Goal: Transaction & Acquisition: Purchase product/service

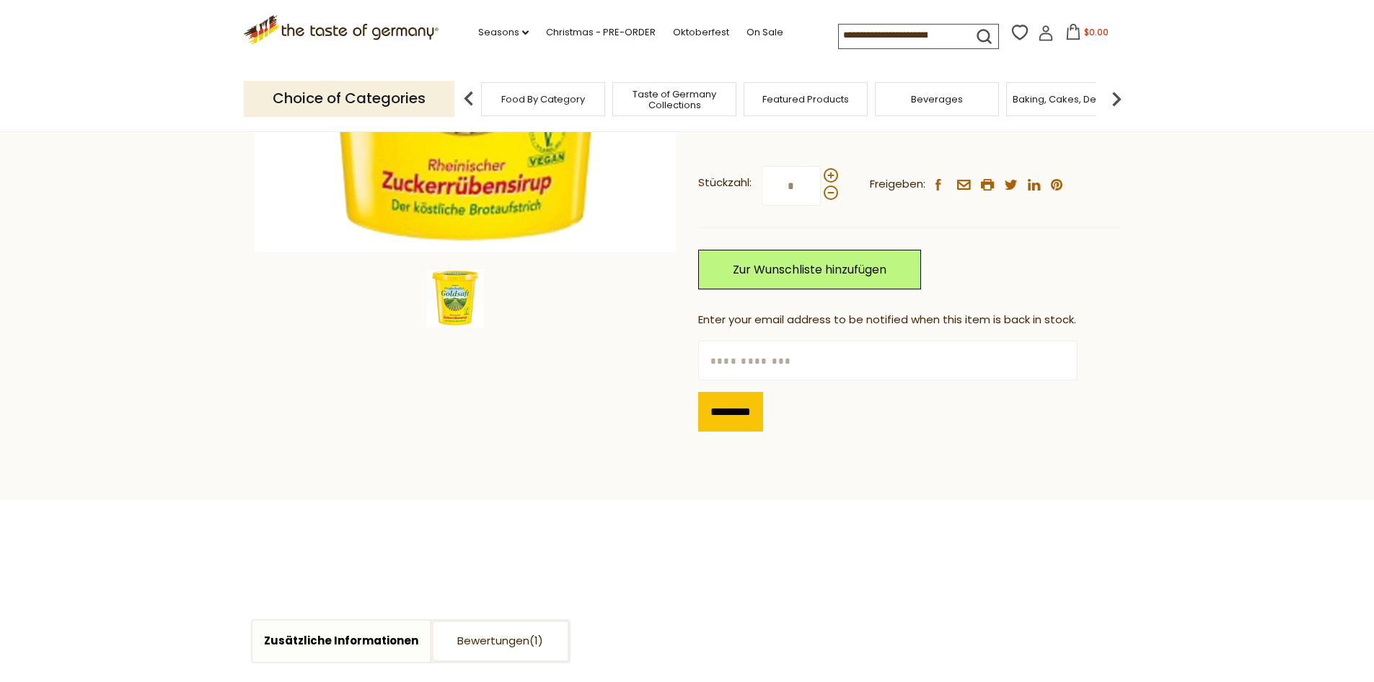
scroll to position [361, 0]
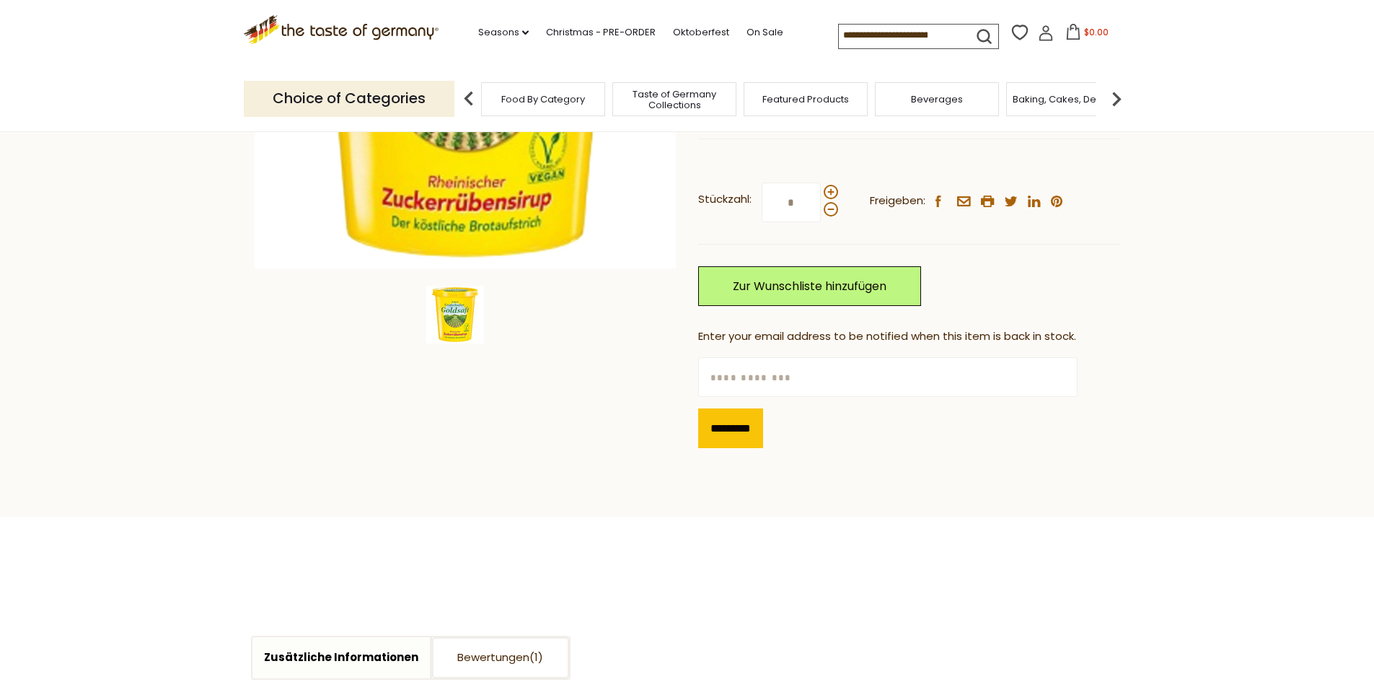
click at [451, 297] on img at bounding box center [455, 315] width 58 height 58
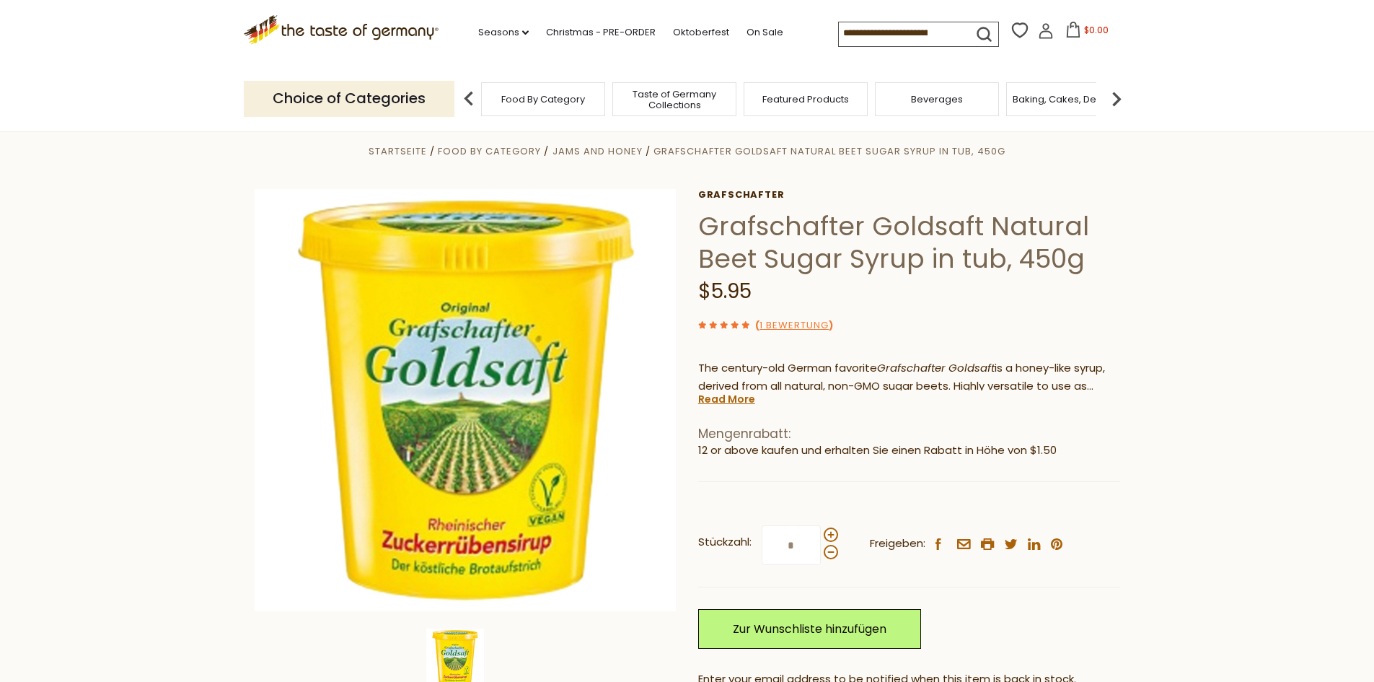
scroll to position [0, 0]
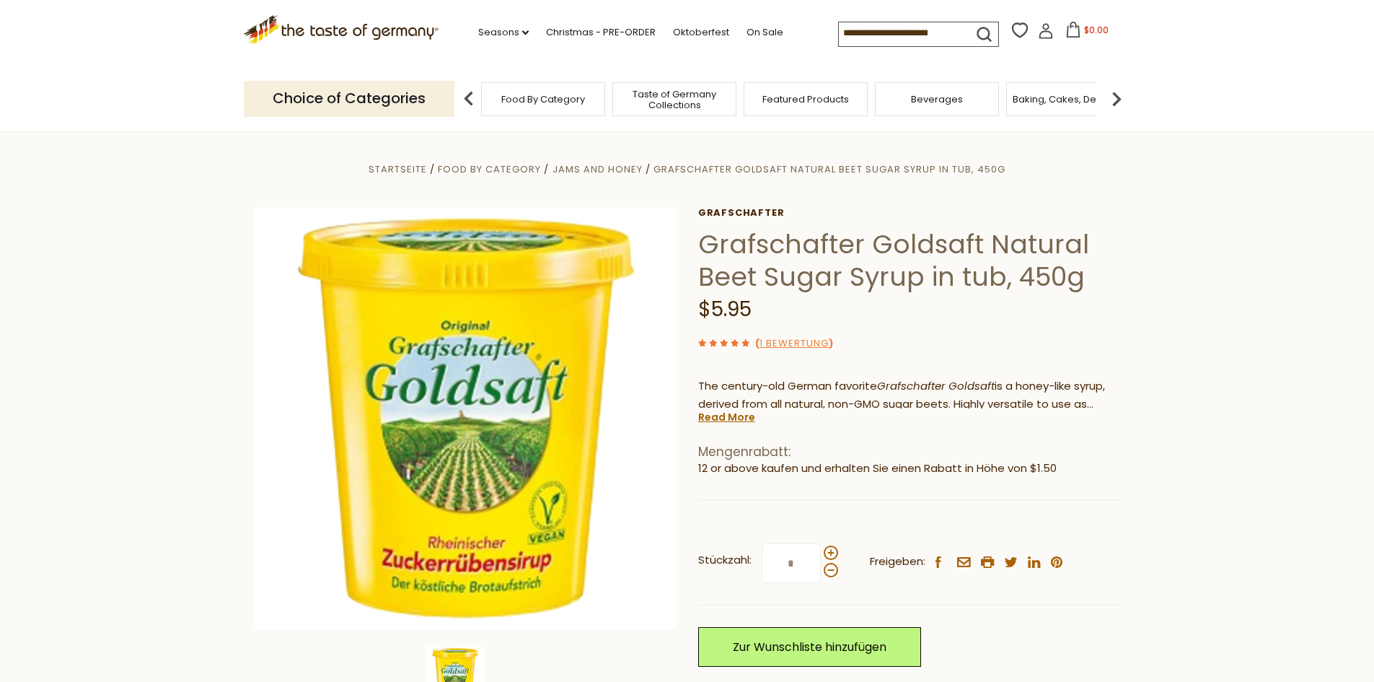
click at [877, 402] on p "The century-old German favorite Grafschafter Goldsaft is a honey-like syrup, de…" at bounding box center [909, 395] width 422 height 36
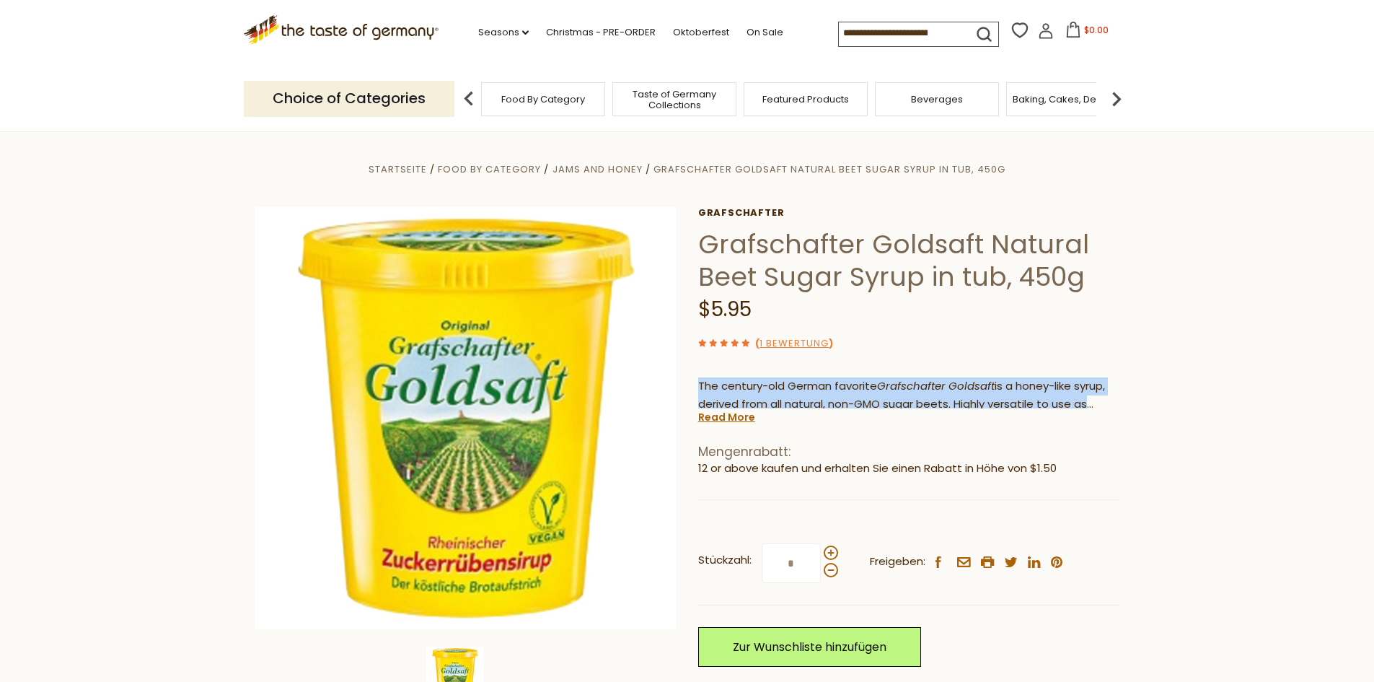
click at [877, 402] on p "The century-old German favorite Grafschafter Goldsaft is a honey-like syrup, de…" at bounding box center [909, 395] width 422 height 36
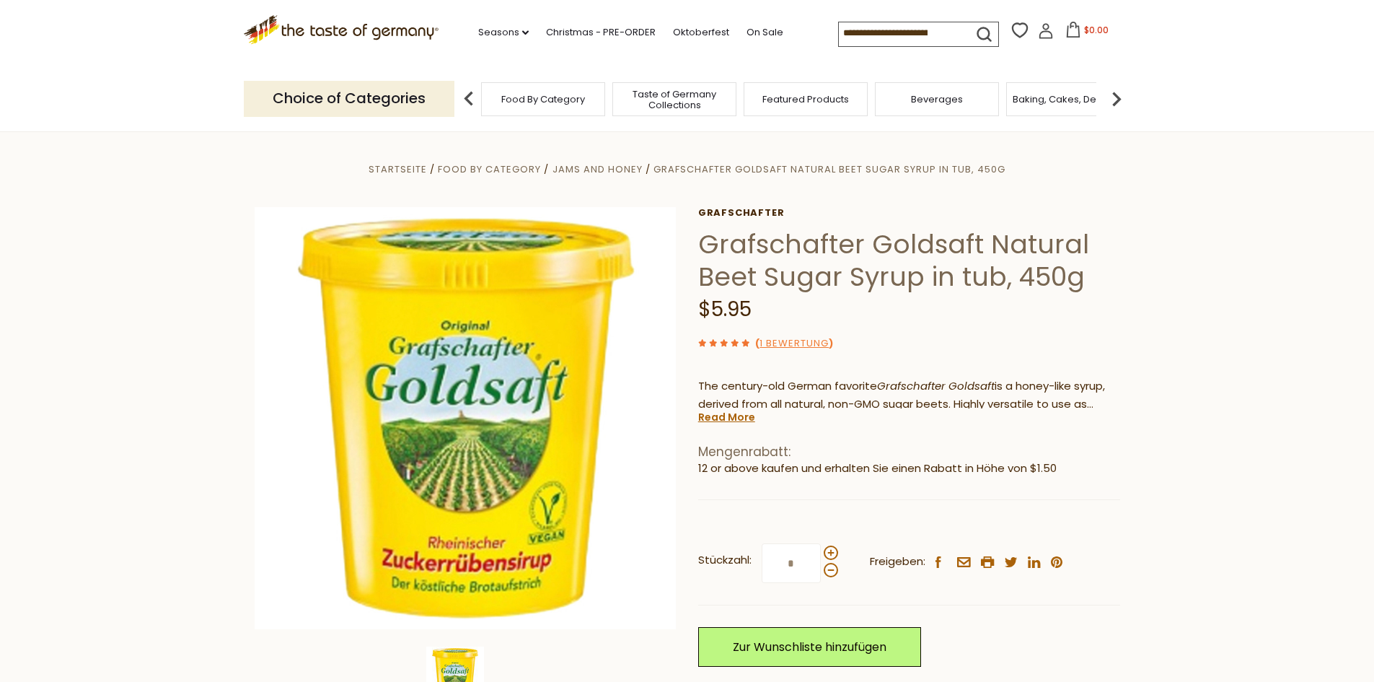
click at [1145, 400] on section "Startseite Food By Category Jams and Honey Grafschafter Goldsaft Natural Beet S…" at bounding box center [687, 504] width 1374 height 746
click at [909, 397] on p "The century-old German favorite Grafschafter Goldsaft is a honey-like syrup, de…" at bounding box center [909, 395] width 422 height 36
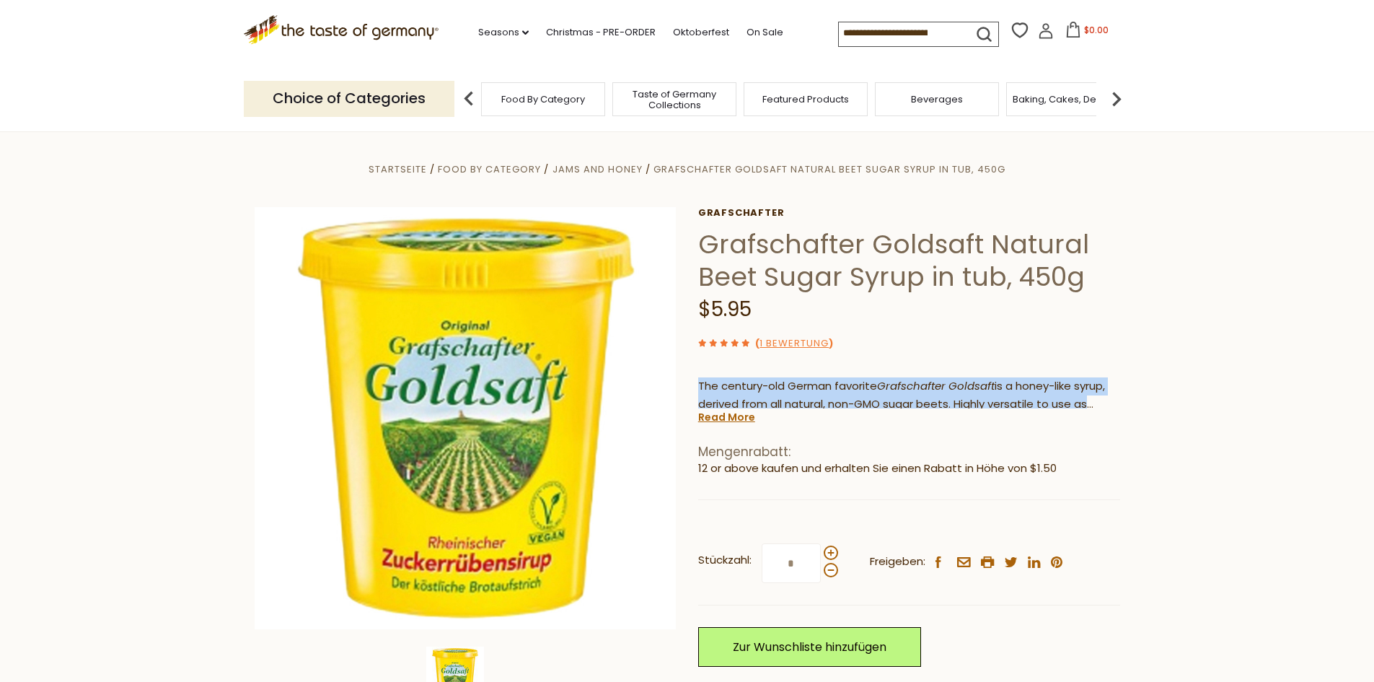
click at [909, 397] on p "The century-old German favorite Grafschafter Goldsaft is a honey-like syrup, de…" at bounding box center [909, 395] width 422 height 36
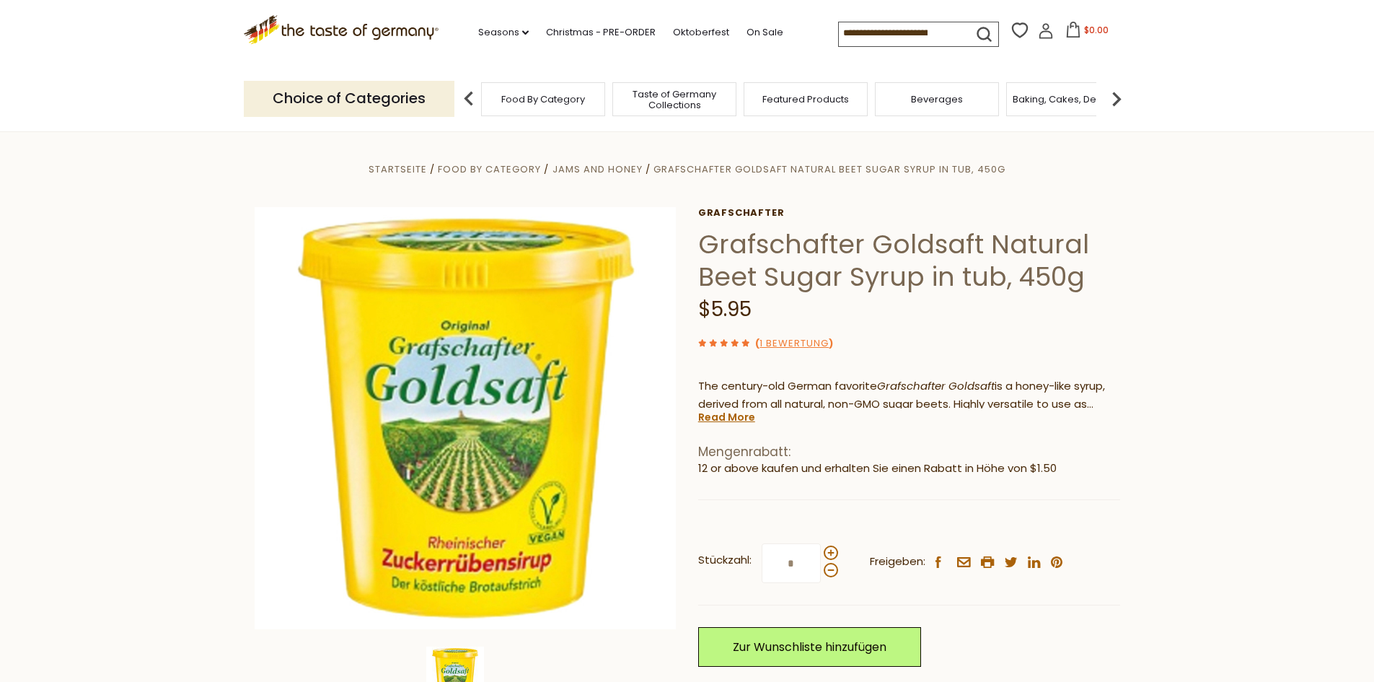
click at [1139, 402] on section "Startseite Food By Category Jams and Honey Grafschafter Goldsaft Natural Beet S…" at bounding box center [687, 504] width 1374 height 746
click at [724, 417] on link "Read More" at bounding box center [726, 417] width 57 height 14
